Goal: Find specific page/section: Find specific page/section

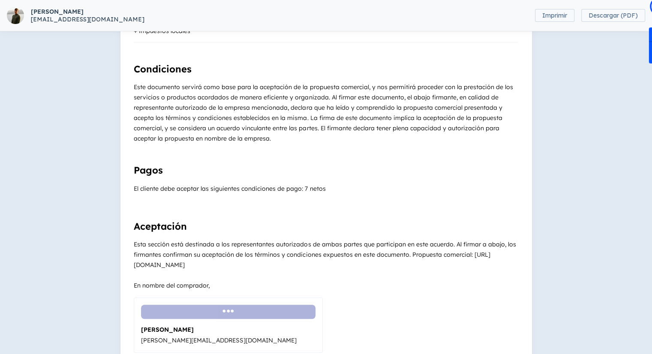
scroll to position [468, 0]
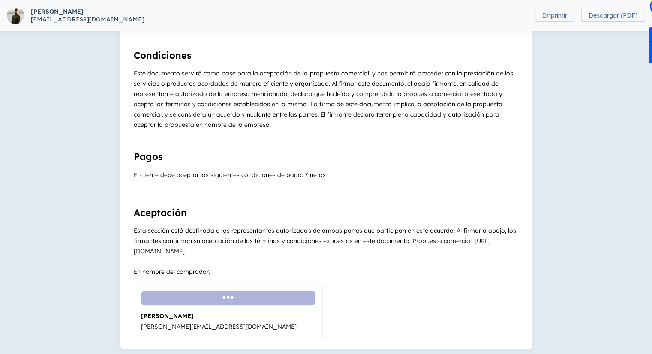
drag, startPoint x: 202, startPoint y: 252, endPoint x: 191, endPoint y: 250, distance: 11.8
click at [202, 252] on span "Esta sección está destinada a los representantes autorizados de ambas partes qu…" at bounding box center [325, 241] width 382 height 28
drag, startPoint x: 190, startPoint y: 250, endPoint x: 173, endPoint y: 250, distance: 17.2
click at [189, 250] on span "Esta sección está destinada a los representantes autorizados de ambas partes qu…" at bounding box center [325, 241] width 382 height 28
drag, startPoint x: 173, startPoint y: 250, endPoint x: 244, endPoint y: 250, distance: 70.8
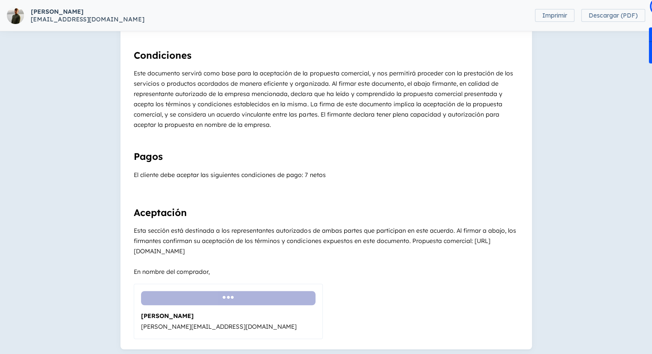
click at [244, 250] on div "Esta sección está destinada a los representantes autorizados de ambas partes qu…" at bounding box center [326, 241] width 384 height 31
click at [257, 247] on div "Esta sección está destinada a los representantes autorizados de ambas partes qu…" at bounding box center [326, 241] width 384 height 31
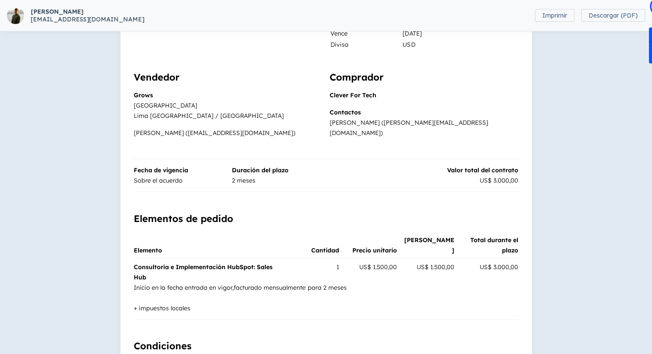
scroll to position [172, 0]
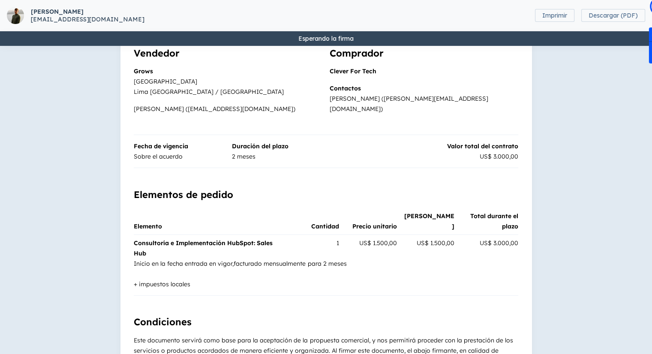
drag, startPoint x: 531, startPoint y: 95, endPoint x: 543, endPoint y: 100, distance: 12.9
click at [532, 96] on div "Vendedor Grows Lima [GEOGRAPHIC_DATA] [GEOGRAPHIC_DATA] / [GEOGRAPHIC_DATA] [PE…" at bounding box center [327, 81] width 412 height 88
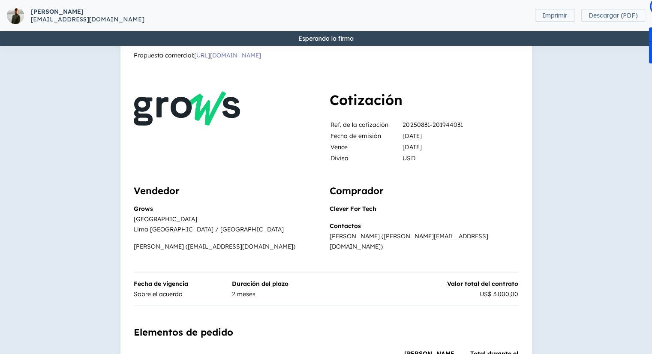
scroll to position [0, 0]
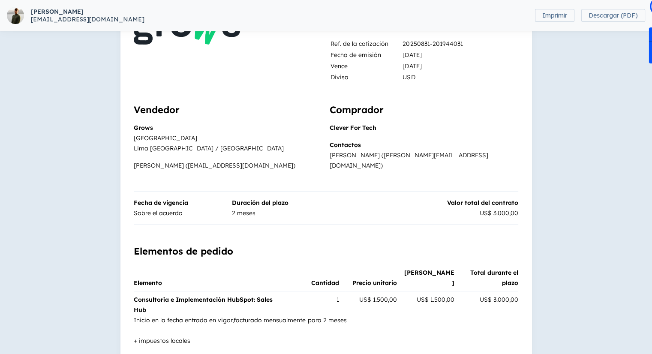
scroll to position [372, 0]
